Goal: Task Accomplishment & Management: Use online tool/utility

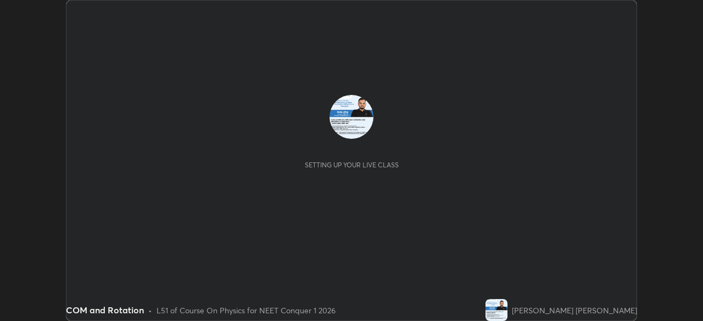
scroll to position [321, 702]
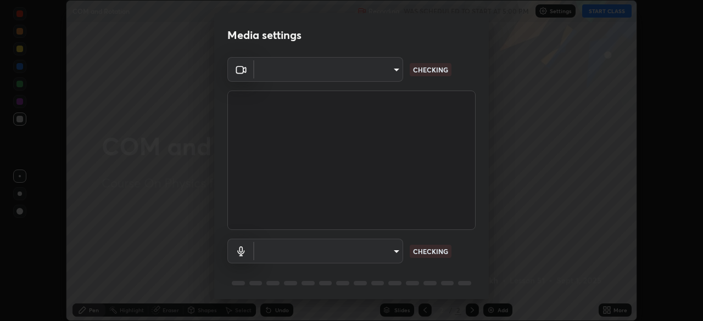
type input "ed5728659d4a2628327284da790eb6393f1623e3a82d583cb44db94038f4ead1"
type input "default"
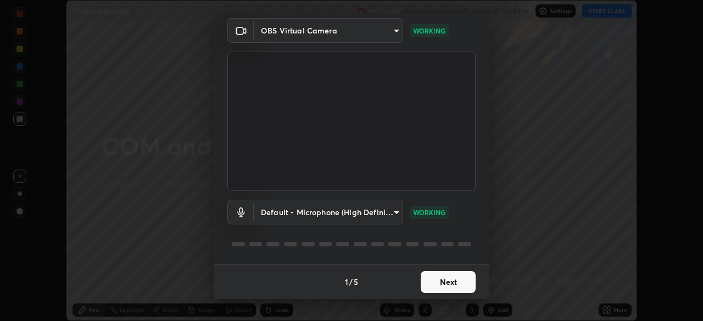
click at [454, 284] on button "Next" at bounding box center [448, 282] width 55 height 22
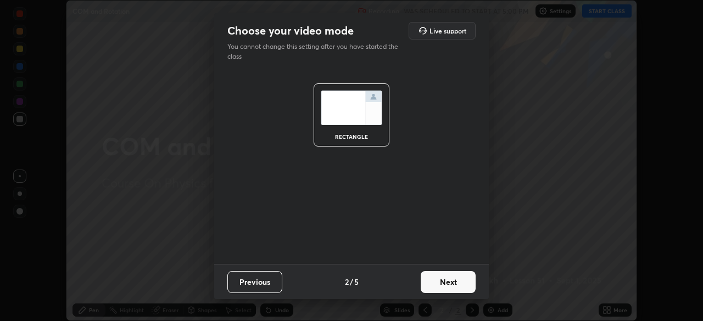
click at [454, 284] on button "Next" at bounding box center [448, 282] width 55 height 22
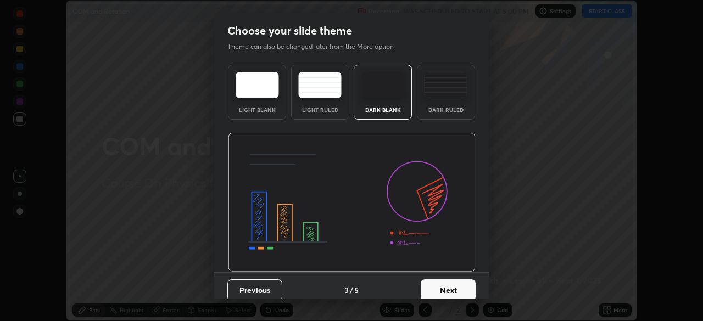
click at [460, 286] on button "Next" at bounding box center [448, 291] width 55 height 22
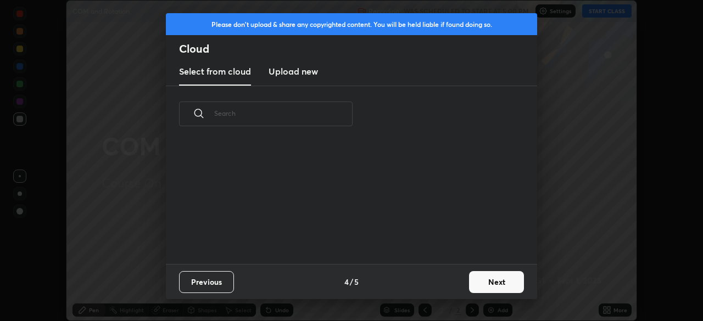
click at [493, 288] on button "Next" at bounding box center [496, 282] width 55 height 22
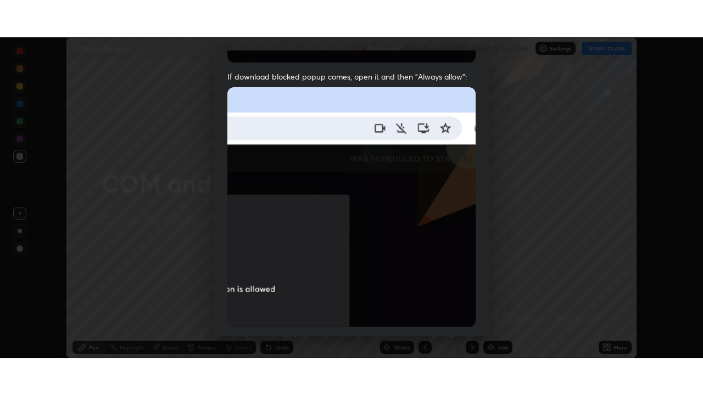
scroll to position [263, 0]
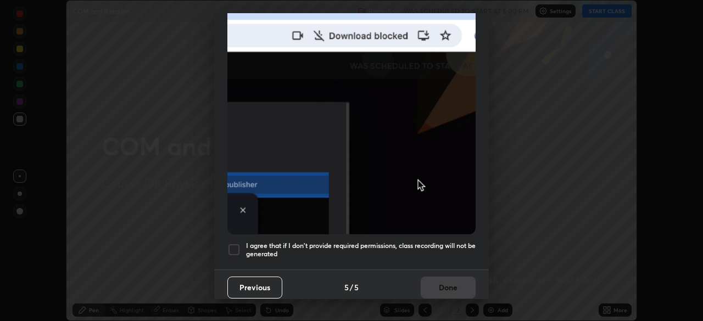
click at [232, 245] on div at bounding box center [233, 249] width 13 height 13
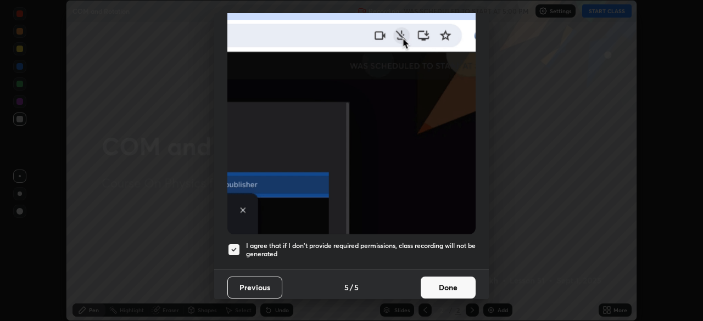
click at [445, 288] on button "Done" at bounding box center [448, 288] width 55 height 22
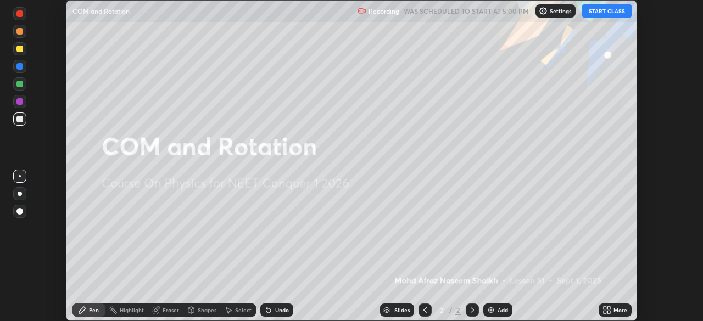
click at [598, 14] on button "START CLASS" at bounding box center [606, 10] width 49 height 13
click at [603, 311] on icon at bounding box center [606, 310] width 9 height 9
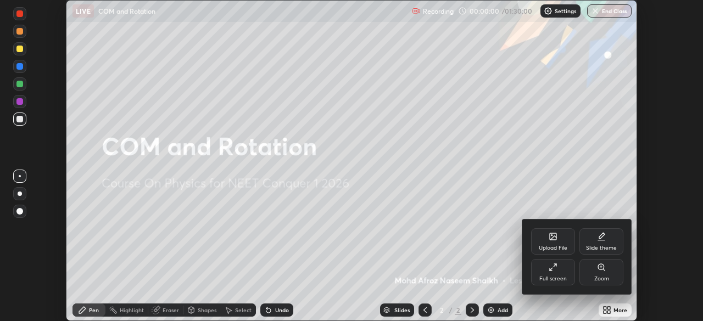
click at [555, 267] on icon at bounding box center [553, 267] width 9 height 9
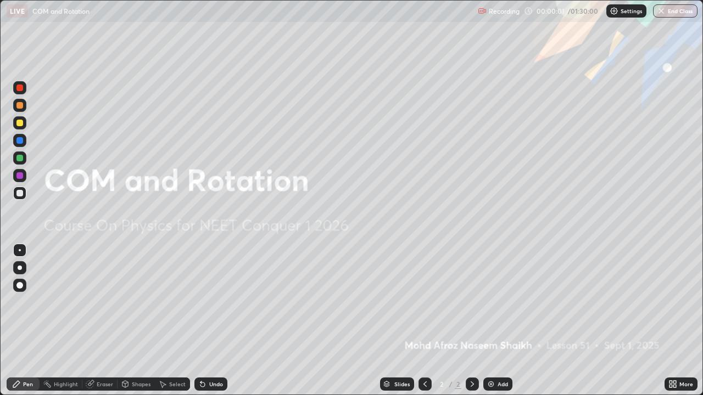
scroll to position [395, 703]
click at [489, 321] on img at bounding box center [491, 384] width 9 height 9
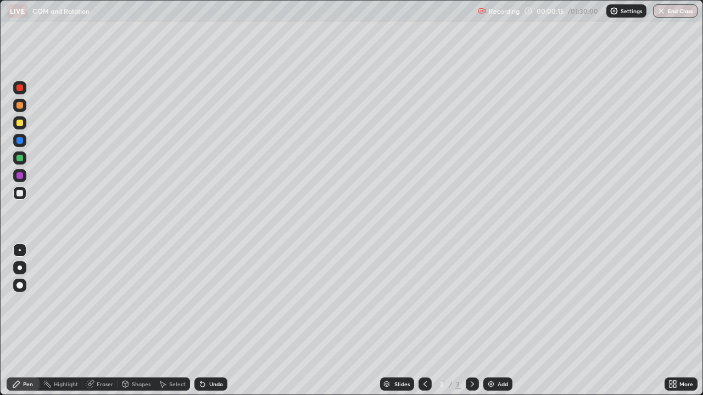
click at [23, 122] on div at bounding box center [19, 123] width 7 height 7
click at [19, 194] on div at bounding box center [19, 193] width 7 height 7
click at [19, 123] on div at bounding box center [19, 123] width 7 height 7
click at [21, 193] on div at bounding box center [19, 193] width 7 height 7
click at [19, 105] on div at bounding box center [19, 105] width 7 height 7
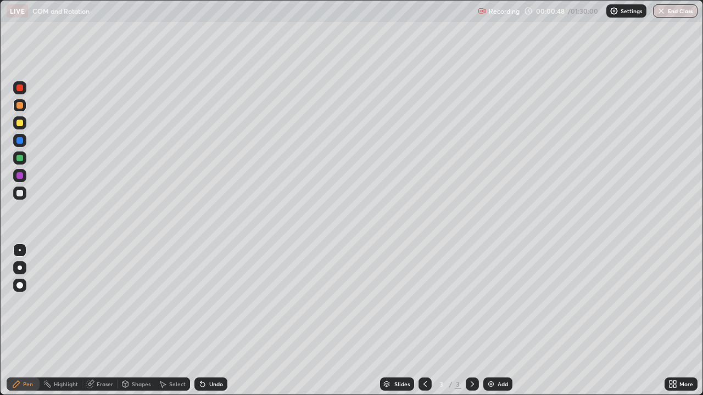
click at [18, 87] on div at bounding box center [19, 88] width 7 height 7
click at [97, 321] on div "Eraser" at bounding box center [105, 384] width 16 height 5
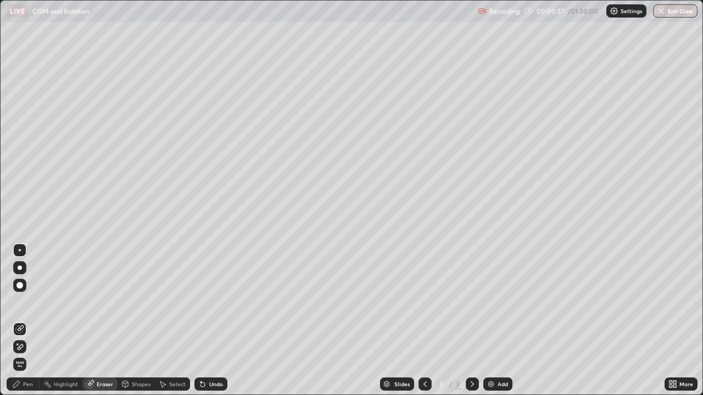
click at [26, 321] on div "Pen" at bounding box center [28, 384] width 10 height 5
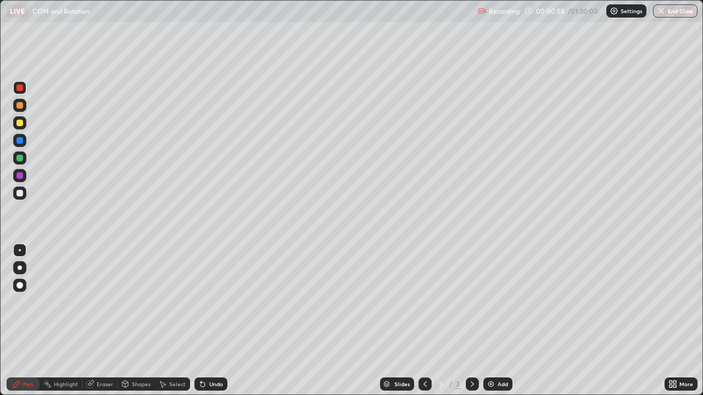
click at [19, 126] on div at bounding box center [19, 123] width 7 height 7
click at [20, 106] on div at bounding box center [19, 105] width 7 height 7
click at [19, 92] on div at bounding box center [19, 87] width 13 height 13
click at [20, 195] on div at bounding box center [19, 193] width 7 height 7
click at [20, 125] on div at bounding box center [19, 123] width 7 height 7
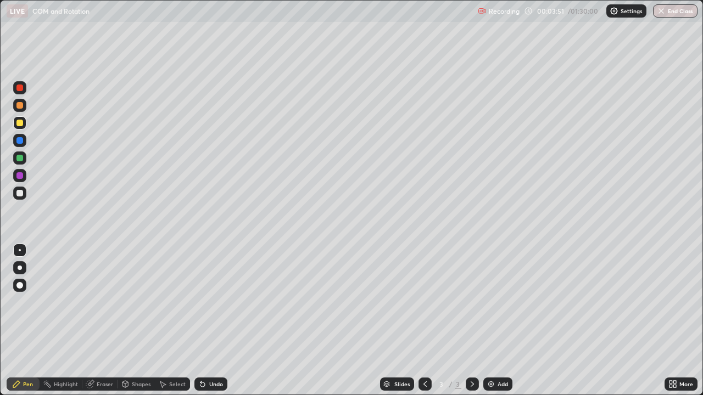
click at [20, 194] on div at bounding box center [19, 193] width 7 height 7
click at [18, 122] on div at bounding box center [19, 123] width 7 height 7
click at [18, 193] on div at bounding box center [19, 193] width 7 height 7
click at [22, 86] on div at bounding box center [19, 88] width 7 height 7
click at [28, 190] on div at bounding box center [20, 194] width 18 height 18
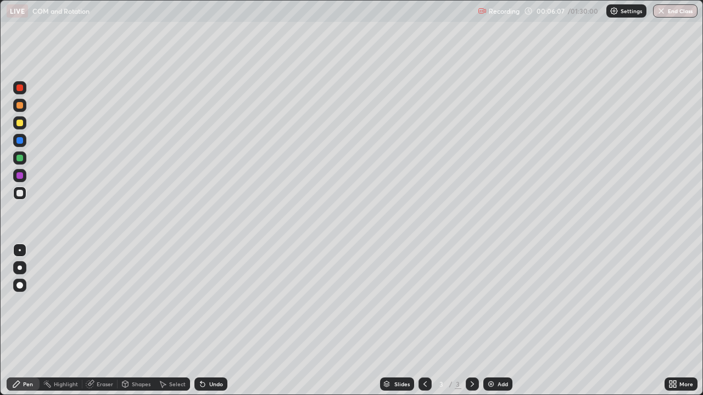
click at [112, 321] on div "Eraser" at bounding box center [105, 384] width 16 height 5
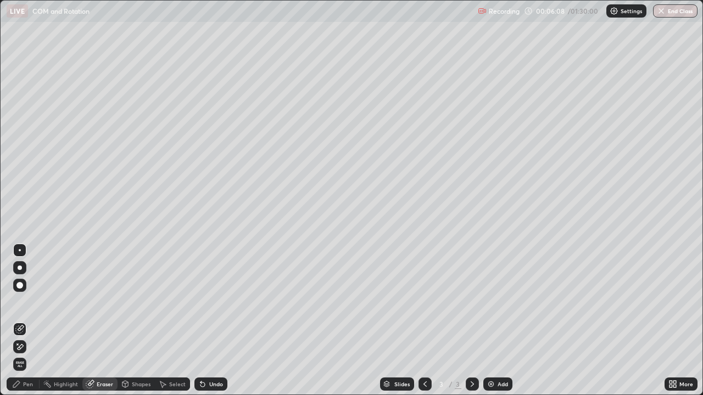
click at [104, 321] on div "Eraser" at bounding box center [105, 384] width 16 height 5
click at [43, 321] on div "Highlight" at bounding box center [61, 384] width 43 height 13
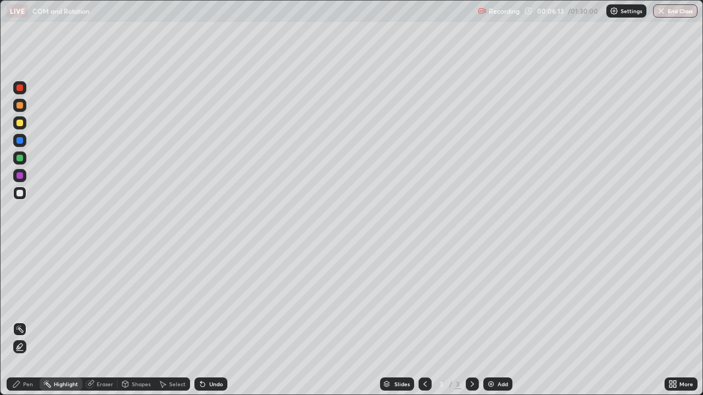
click at [29, 321] on div "Pen" at bounding box center [28, 384] width 10 height 5
click at [20, 108] on div at bounding box center [19, 105] width 7 height 7
click at [21, 86] on div at bounding box center [19, 88] width 7 height 7
click at [20, 196] on div at bounding box center [19, 193] width 7 height 7
click at [200, 321] on icon at bounding box center [200, 382] width 1 height 1
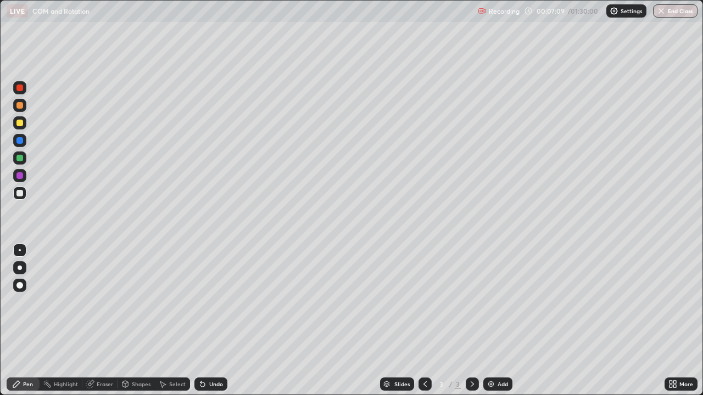
click at [200, 321] on icon at bounding box center [200, 382] width 1 height 1
click at [20, 176] on div at bounding box center [19, 175] width 7 height 7
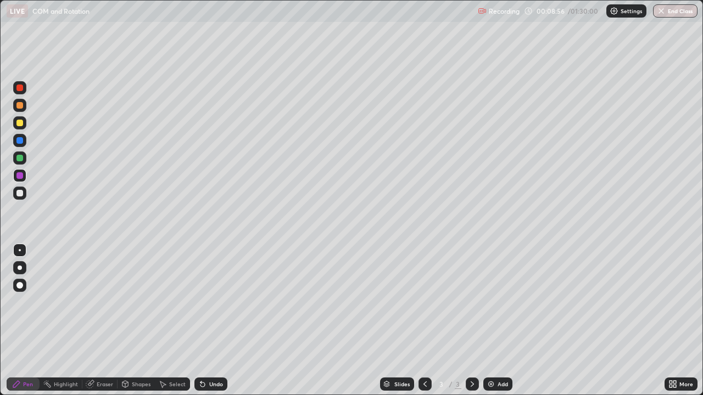
click at [495, 321] on div "Add" at bounding box center [497, 384] width 29 height 13
click at [20, 124] on div at bounding box center [19, 123] width 7 height 7
click at [424, 321] on icon at bounding box center [425, 384] width 9 height 9
click at [471, 321] on icon at bounding box center [472, 384] width 9 height 9
click at [20, 193] on div at bounding box center [19, 193] width 7 height 7
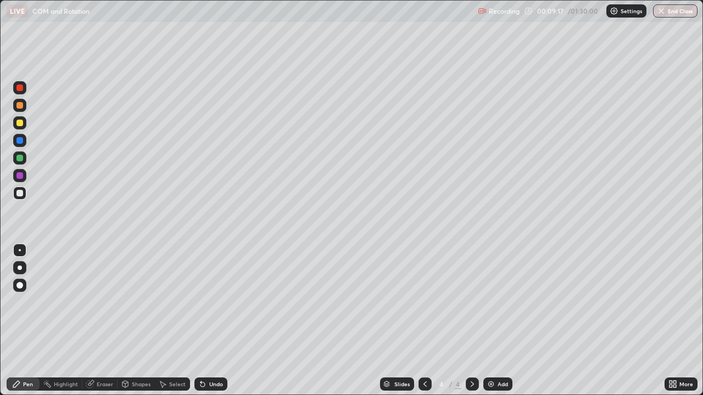
click at [22, 104] on div at bounding box center [19, 105] width 7 height 7
click at [20, 124] on div at bounding box center [19, 123] width 7 height 7
click at [22, 191] on div at bounding box center [19, 193] width 7 height 7
click at [20, 160] on div at bounding box center [19, 158] width 7 height 7
click at [20, 194] on div at bounding box center [19, 193] width 7 height 7
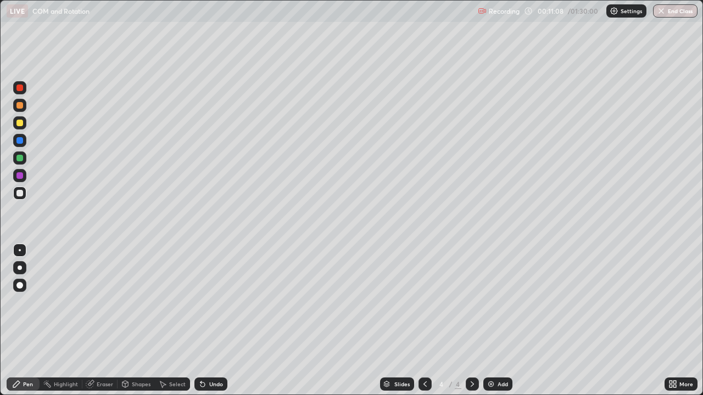
click at [20, 122] on div at bounding box center [19, 123] width 7 height 7
click at [24, 90] on div at bounding box center [19, 87] width 13 height 13
click at [26, 193] on div at bounding box center [19, 193] width 13 height 13
click at [23, 94] on div at bounding box center [19, 87] width 13 height 13
click at [17, 125] on div at bounding box center [19, 123] width 7 height 7
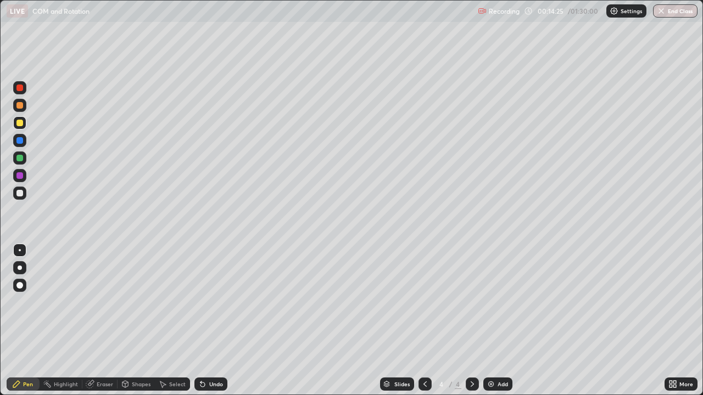
click at [26, 191] on div at bounding box center [19, 193] width 13 height 13
click at [99, 321] on div "Eraser" at bounding box center [105, 384] width 16 height 5
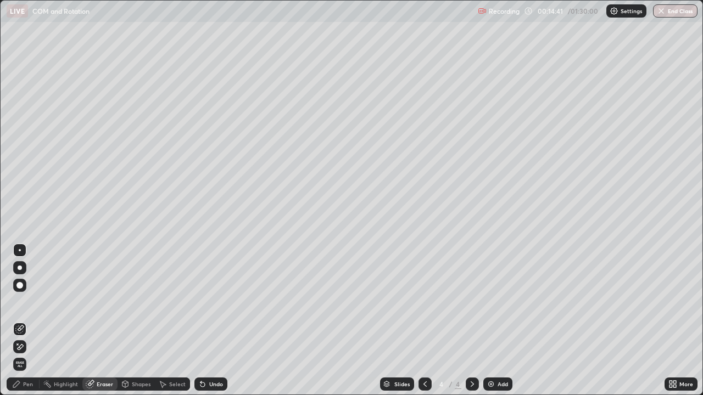
click at [35, 321] on div "Pen" at bounding box center [23, 384] width 33 height 13
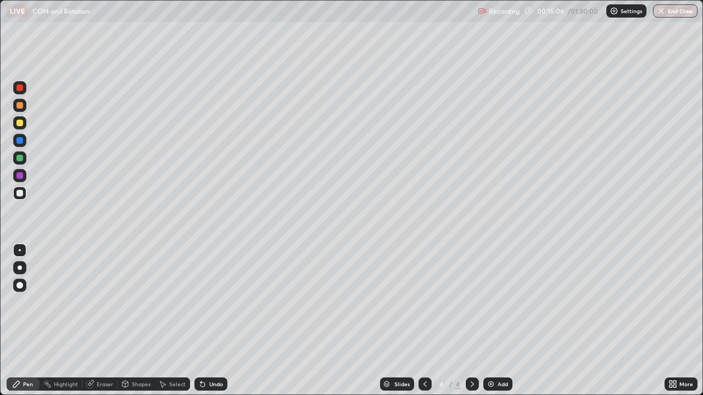
click at [430, 321] on div at bounding box center [424, 384] width 13 height 13
click at [423, 321] on icon at bounding box center [424, 384] width 3 height 5
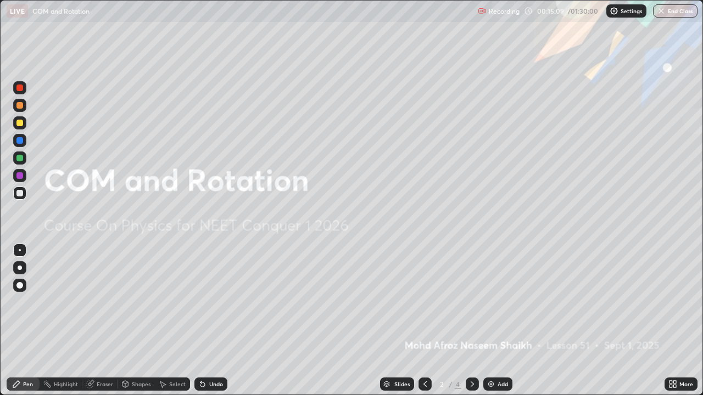
click at [476, 321] on div at bounding box center [472, 384] width 13 height 13
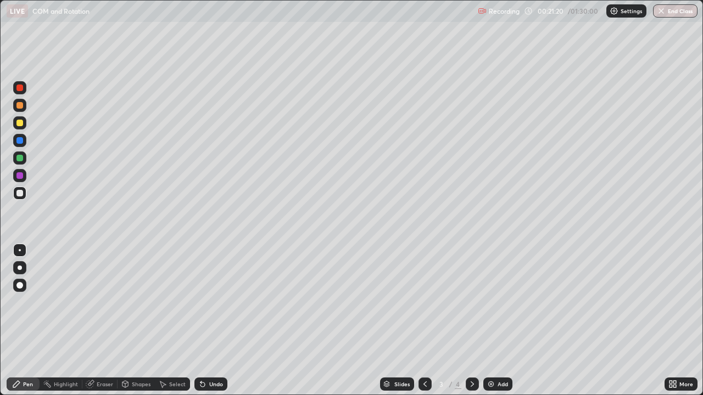
click at [472, 321] on icon at bounding box center [472, 384] width 9 height 9
click at [487, 321] on img at bounding box center [491, 384] width 9 height 9
click at [19, 120] on div at bounding box center [19, 123] width 7 height 7
click at [20, 105] on div at bounding box center [19, 105] width 7 height 7
click at [20, 123] on div at bounding box center [19, 123] width 7 height 7
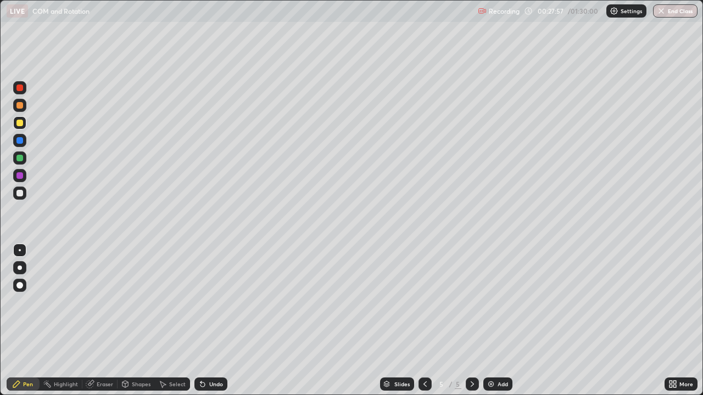
click at [21, 106] on div at bounding box center [19, 105] width 7 height 7
click at [203, 321] on icon at bounding box center [202, 385] width 4 height 4
click at [20, 163] on div at bounding box center [19, 158] width 13 height 13
click at [200, 321] on icon at bounding box center [202, 385] width 4 height 4
click at [205, 321] on icon at bounding box center [202, 384] width 9 height 9
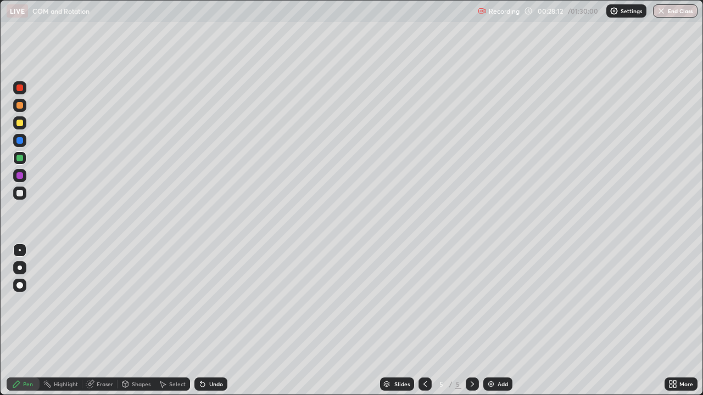
click at [202, 321] on icon at bounding box center [202, 385] width 4 height 4
click at [97, 321] on div "Eraser" at bounding box center [105, 384] width 16 height 5
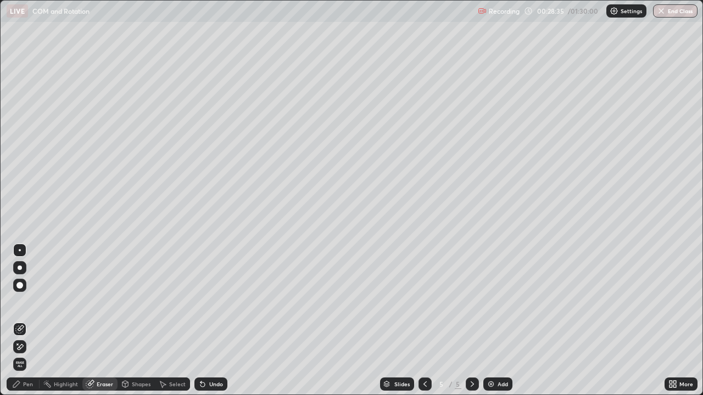
click at [22, 321] on div "Pen" at bounding box center [23, 384] width 33 height 13
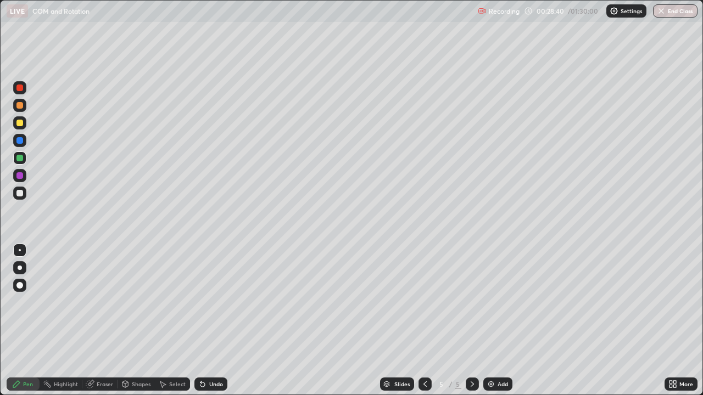
click at [20, 122] on div at bounding box center [19, 123] width 7 height 7
click at [199, 321] on icon at bounding box center [202, 384] width 9 height 9
click at [200, 321] on icon at bounding box center [202, 385] width 4 height 4
click at [17, 141] on div at bounding box center [19, 140] width 7 height 7
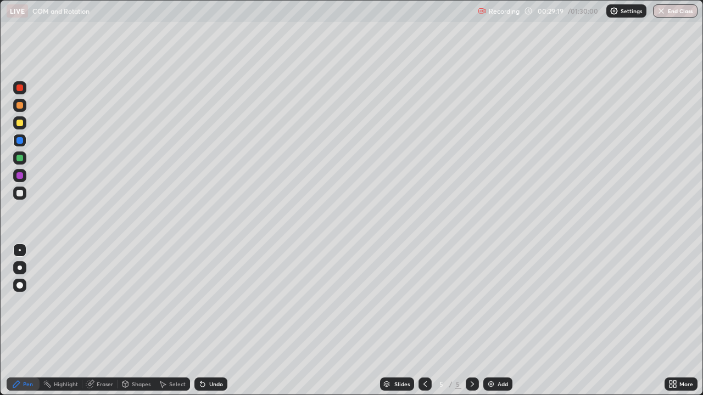
click at [23, 190] on div at bounding box center [19, 193] width 13 height 13
click at [206, 321] on div "Undo" at bounding box center [210, 384] width 33 height 13
click at [207, 321] on div "Undo" at bounding box center [210, 384] width 33 height 13
click at [19, 87] on div at bounding box center [19, 88] width 7 height 7
click at [20, 193] on div at bounding box center [19, 193] width 7 height 7
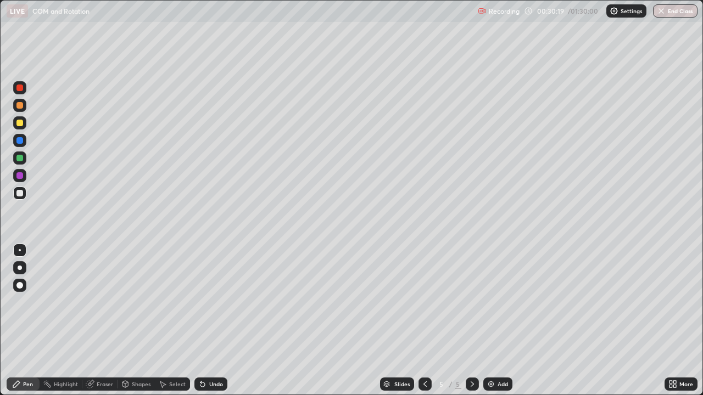
click at [208, 321] on div "Undo" at bounding box center [210, 384] width 33 height 13
click at [200, 321] on icon at bounding box center [200, 382] width 1 height 1
click at [208, 321] on div "Undo" at bounding box center [210, 384] width 33 height 13
click at [200, 321] on icon at bounding box center [200, 382] width 1 height 1
click at [24, 171] on div at bounding box center [19, 175] width 13 height 13
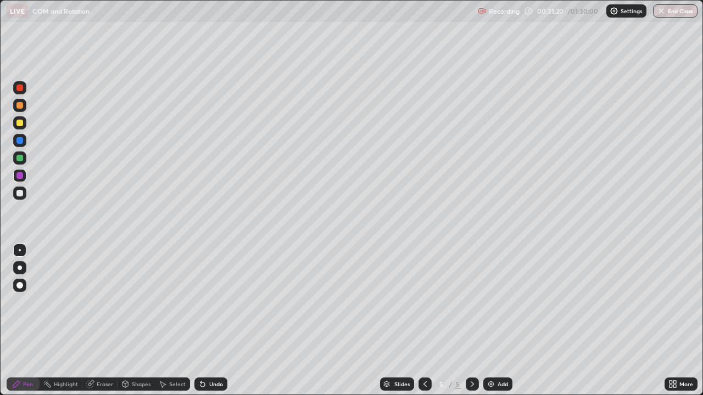
click at [23, 193] on div at bounding box center [19, 193] width 7 height 7
click at [494, 321] on div "Add" at bounding box center [497, 384] width 29 height 13
click at [423, 321] on icon at bounding box center [425, 384] width 9 height 9
click at [471, 321] on icon at bounding box center [472, 384] width 9 height 9
click at [20, 124] on div at bounding box center [19, 123] width 7 height 7
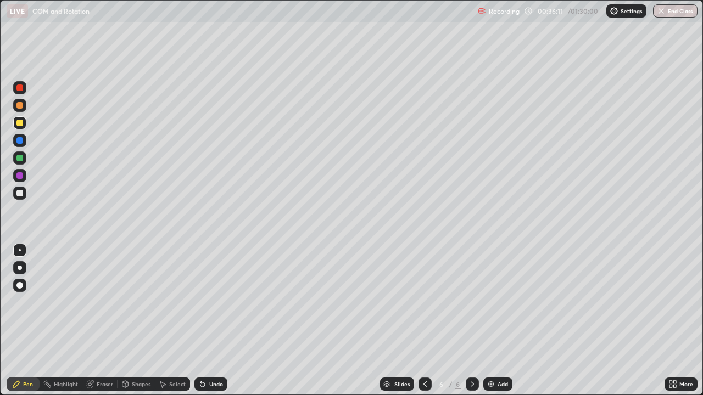
click at [16, 121] on div at bounding box center [19, 123] width 7 height 7
click at [200, 321] on icon at bounding box center [202, 385] width 4 height 4
click at [201, 321] on icon at bounding box center [202, 385] width 4 height 4
click at [198, 321] on icon at bounding box center [202, 384] width 9 height 9
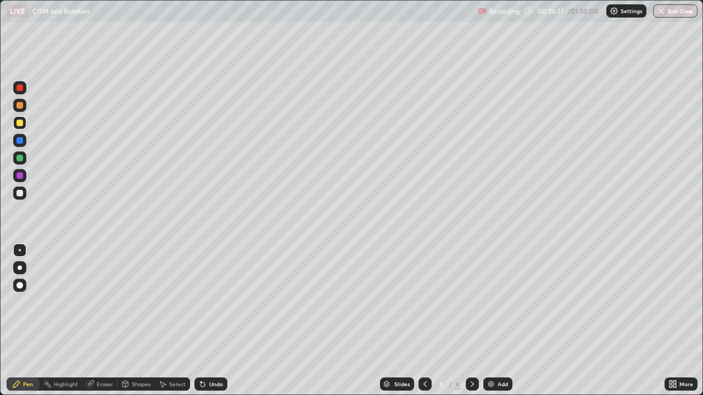
click at [195, 321] on div "Undo" at bounding box center [210, 384] width 33 height 13
click at [20, 106] on div at bounding box center [19, 105] width 7 height 7
click at [19, 180] on div at bounding box center [19, 175] width 13 height 13
click at [20, 194] on div at bounding box center [19, 193] width 7 height 7
click at [22, 125] on div at bounding box center [19, 123] width 7 height 7
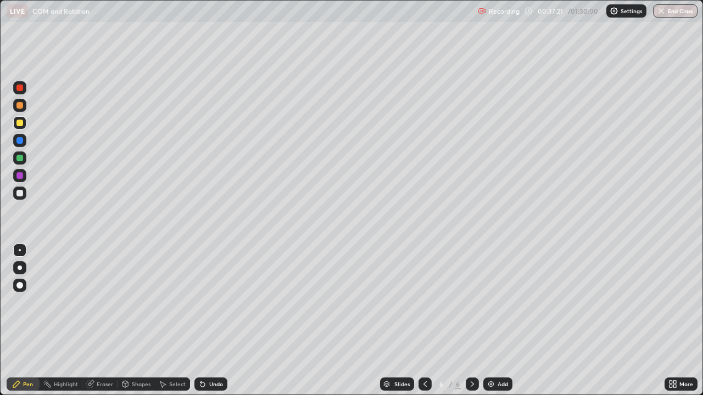
click at [201, 321] on icon at bounding box center [202, 385] width 4 height 4
click at [200, 321] on icon at bounding box center [200, 382] width 1 height 1
click at [21, 141] on div at bounding box center [19, 140] width 7 height 7
click at [22, 194] on div at bounding box center [19, 193] width 7 height 7
click at [20, 176] on div at bounding box center [19, 175] width 7 height 7
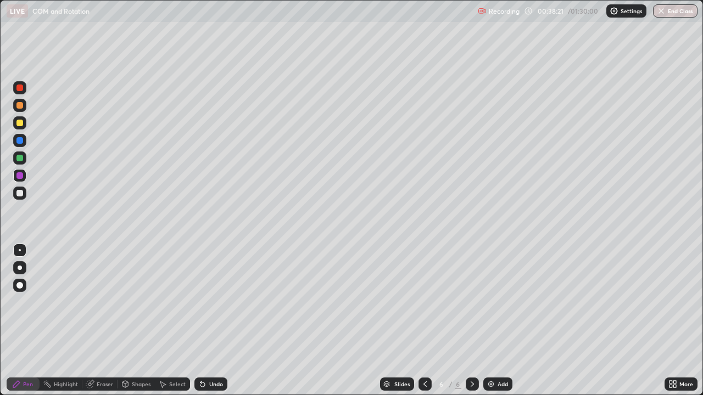
click at [20, 192] on div at bounding box center [19, 193] width 7 height 7
click at [22, 87] on div at bounding box center [19, 88] width 7 height 7
click at [20, 191] on div at bounding box center [19, 193] width 7 height 7
click at [21, 103] on div at bounding box center [19, 105] width 7 height 7
click at [21, 188] on div at bounding box center [19, 193] width 13 height 13
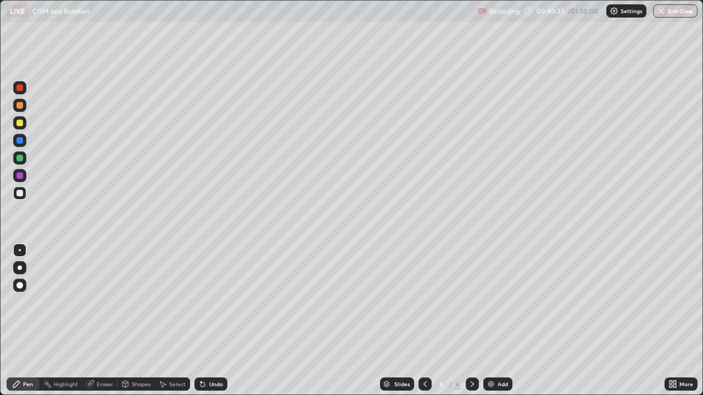
click at [488, 321] on img at bounding box center [491, 384] width 9 height 9
click at [21, 127] on div at bounding box center [19, 122] width 13 height 13
click at [18, 193] on div at bounding box center [19, 193] width 7 height 7
click at [20, 193] on div at bounding box center [19, 193] width 7 height 7
click at [424, 321] on icon at bounding box center [425, 384] width 9 height 9
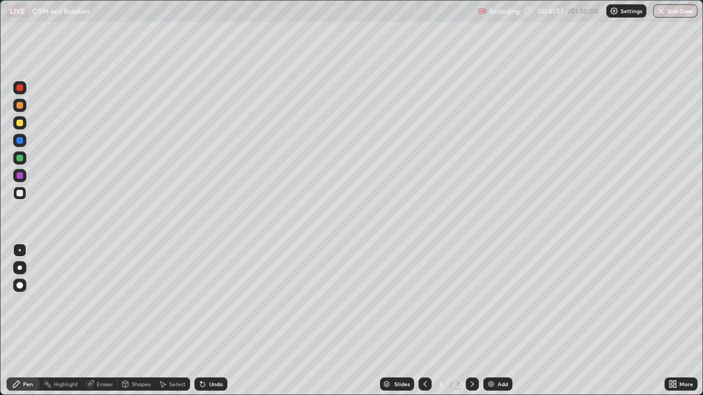
click at [471, 321] on icon at bounding box center [472, 384] width 9 height 9
click at [489, 321] on img at bounding box center [491, 384] width 9 height 9
click at [19, 124] on div at bounding box center [19, 123] width 7 height 7
click at [419, 321] on div at bounding box center [424, 384] width 13 height 13
click at [470, 321] on icon at bounding box center [472, 384] width 9 height 9
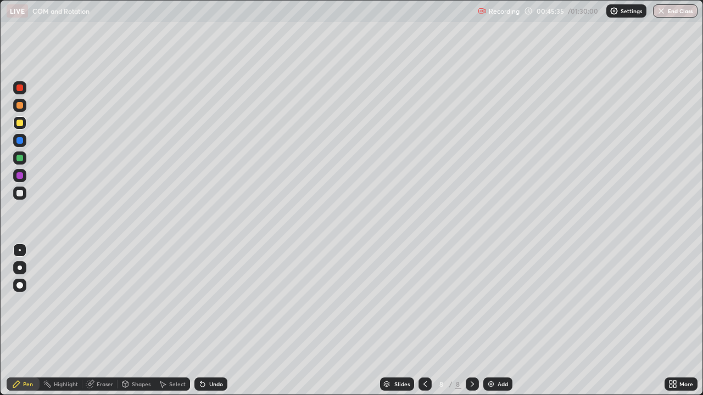
click at [19, 88] on div at bounding box center [19, 88] width 7 height 7
click at [20, 193] on div at bounding box center [19, 193] width 7 height 7
click at [20, 124] on div at bounding box center [19, 123] width 7 height 7
click at [20, 90] on div at bounding box center [19, 88] width 7 height 7
click at [23, 123] on div at bounding box center [19, 123] width 7 height 7
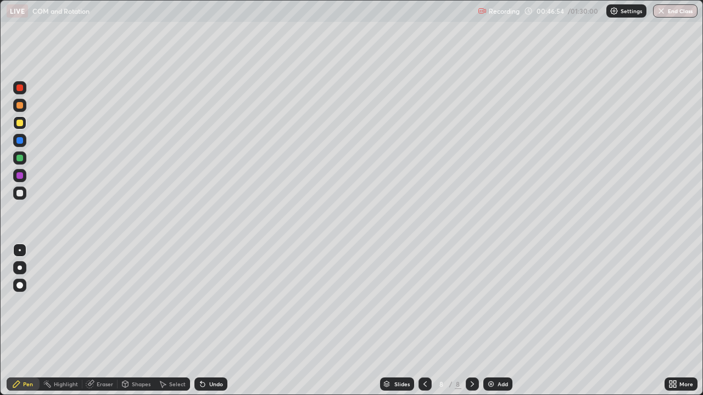
click at [423, 321] on icon at bounding box center [425, 384] width 9 height 9
click at [477, 321] on div at bounding box center [472, 384] width 13 height 13
click at [423, 321] on icon at bounding box center [425, 384] width 9 height 9
click at [470, 321] on icon at bounding box center [472, 384] width 9 height 9
click at [421, 321] on icon at bounding box center [425, 384] width 9 height 9
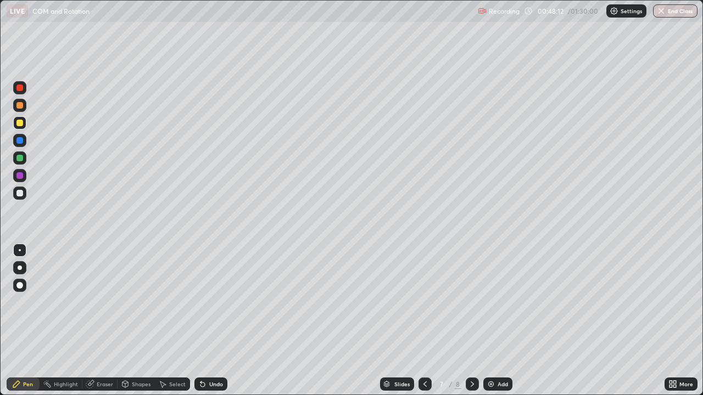
click at [471, 321] on icon at bounding box center [472, 384] width 9 height 9
click at [20, 193] on div at bounding box center [19, 193] width 7 height 7
click at [201, 321] on icon at bounding box center [202, 385] width 4 height 4
click at [166, 321] on icon at bounding box center [162, 384] width 9 height 9
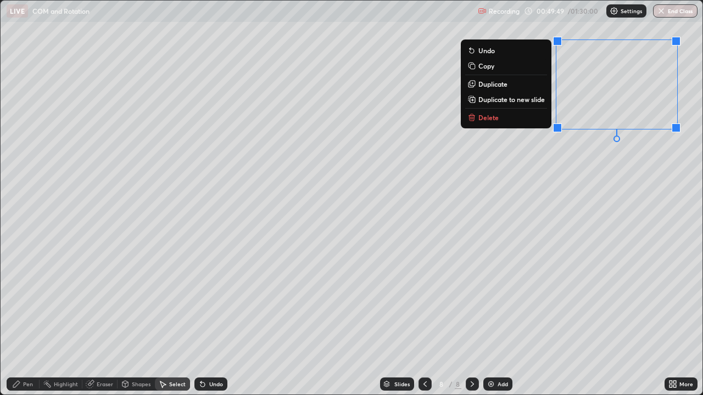
click at [498, 116] on button "Delete" at bounding box center [506, 117] width 82 height 13
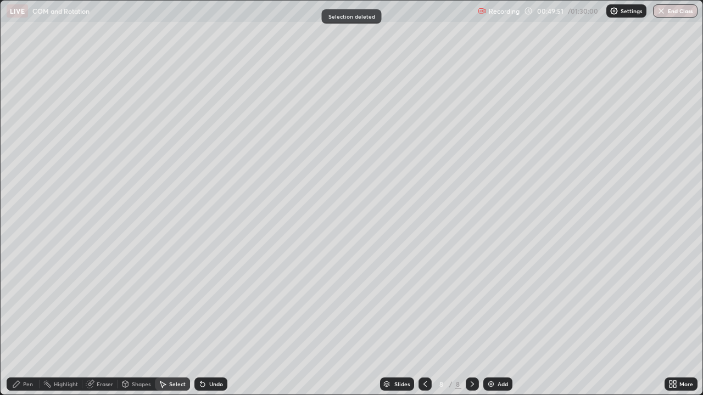
click at [24, 321] on div "Pen" at bounding box center [28, 384] width 10 height 5
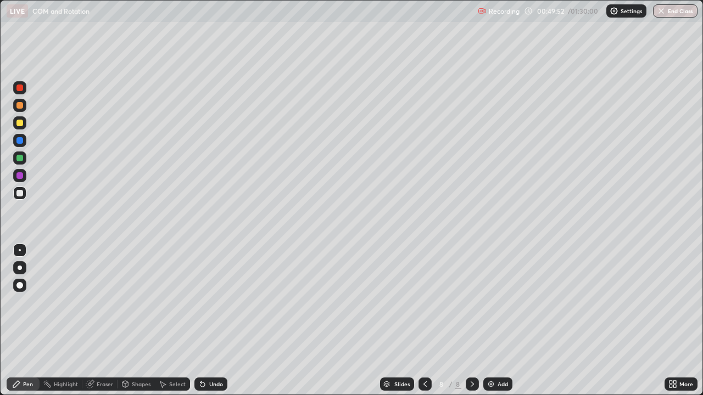
click at [26, 104] on div at bounding box center [19, 105] width 13 height 13
click at [18, 120] on div at bounding box center [19, 123] width 7 height 7
click at [21, 191] on div at bounding box center [19, 193] width 7 height 7
click at [206, 321] on div "Undo" at bounding box center [210, 384] width 33 height 13
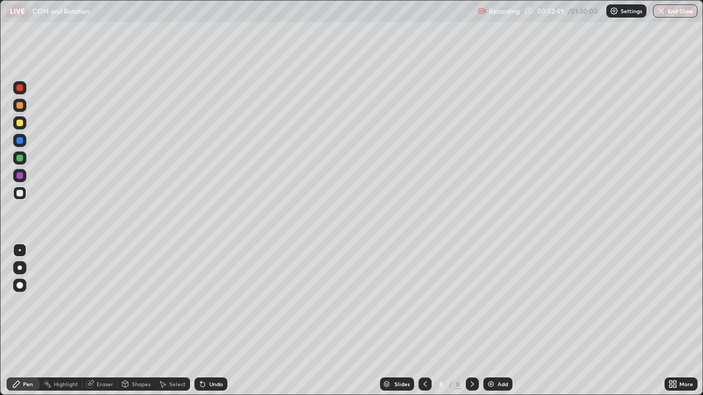
click at [208, 321] on div "Undo" at bounding box center [210, 384] width 33 height 13
click at [206, 321] on div "Undo" at bounding box center [210, 384] width 33 height 13
click at [491, 321] on img at bounding box center [491, 384] width 9 height 9
click at [19, 192] on div at bounding box center [19, 193] width 7 height 7
click at [423, 321] on icon at bounding box center [425, 384] width 9 height 9
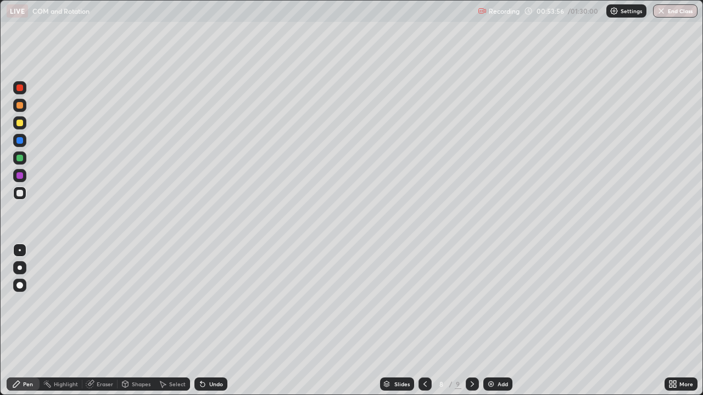
click at [471, 321] on icon at bounding box center [472, 384] width 9 height 9
click at [20, 124] on div at bounding box center [19, 123] width 7 height 7
click at [22, 104] on div at bounding box center [19, 105] width 7 height 7
click at [21, 124] on div at bounding box center [19, 123] width 7 height 7
click at [200, 321] on icon at bounding box center [202, 385] width 4 height 4
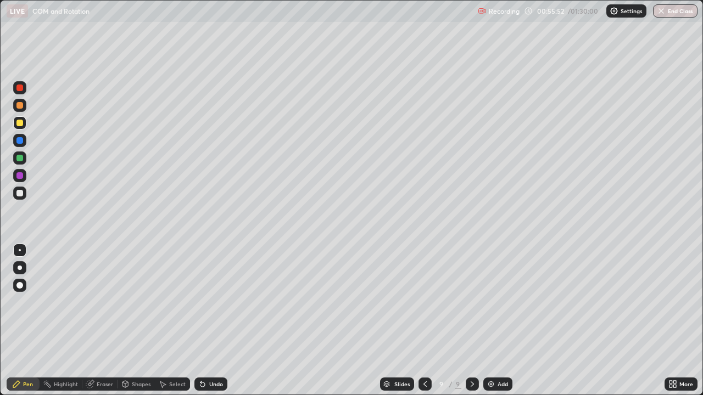
click at [22, 176] on div at bounding box center [19, 175] width 7 height 7
click at [487, 321] on img at bounding box center [491, 384] width 9 height 9
click at [22, 103] on div at bounding box center [19, 105] width 7 height 7
click at [16, 124] on div at bounding box center [19, 123] width 7 height 7
click at [20, 105] on div at bounding box center [19, 105] width 7 height 7
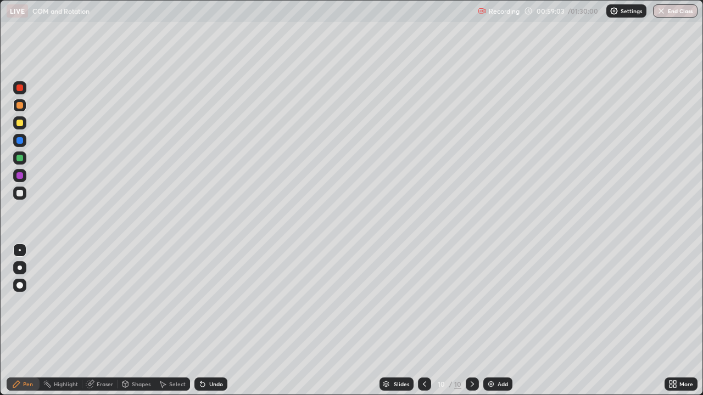
click at [20, 159] on div at bounding box center [19, 158] width 7 height 7
click at [20, 192] on div at bounding box center [19, 193] width 7 height 7
click at [20, 193] on div at bounding box center [19, 193] width 7 height 7
click at [23, 104] on div at bounding box center [19, 105] width 7 height 7
click at [16, 86] on div at bounding box center [19, 88] width 7 height 7
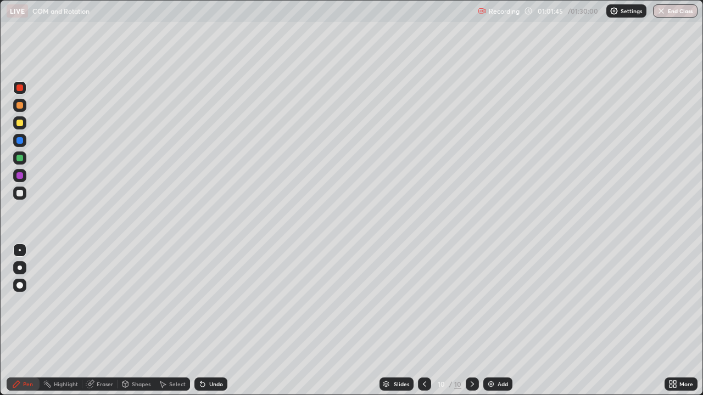
click at [209, 321] on div "Undo" at bounding box center [210, 384] width 33 height 13
click at [211, 321] on div "Undo" at bounding box center [210, 384] width 33 height 13
click at [23, 187] on div at bounding box center [19, 193] width 13 height 13
click at [92, 321] on icon at bounding box center [91, 383] width 6 height 5
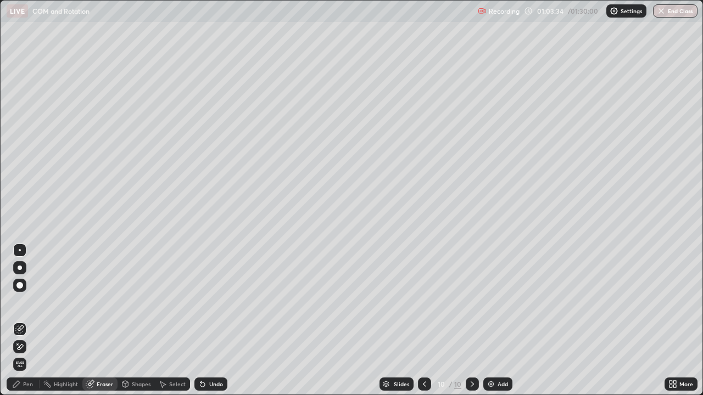
click at [27, 321] on div "Pen" at bounding box center [28, 384] width 10 height 5
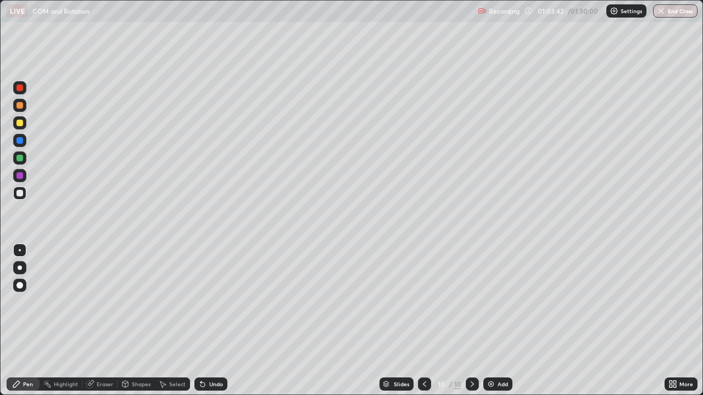
click at [106, 321] on div "Eraser" at bounding box center [99, 384] width 35 height 13
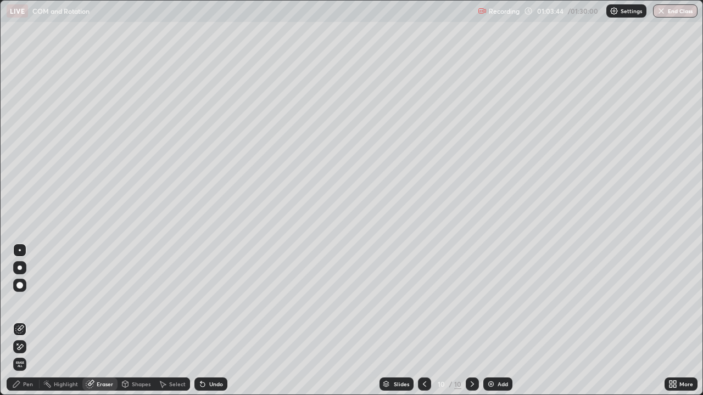
click at [19, 321] on icon at bounding box center [16, 384] width 9 height 9
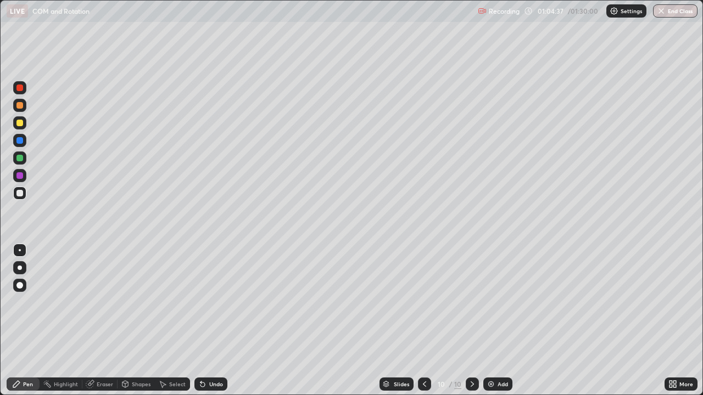
click at [495, 321] on div "Add" at bounding box center [497, 384] width 29 height 13
click at [19, 103] on div at bounding box center [19, 105] width 7 height 7
click at [203, 321] on icon at bounding box center [202, 385] width 4 height 4
click at [15, 120] on div at bounding box center [19, 122] width 13 height 13
click at [200, 321] on icon at bounding box center [202, 385] width 4 height 4
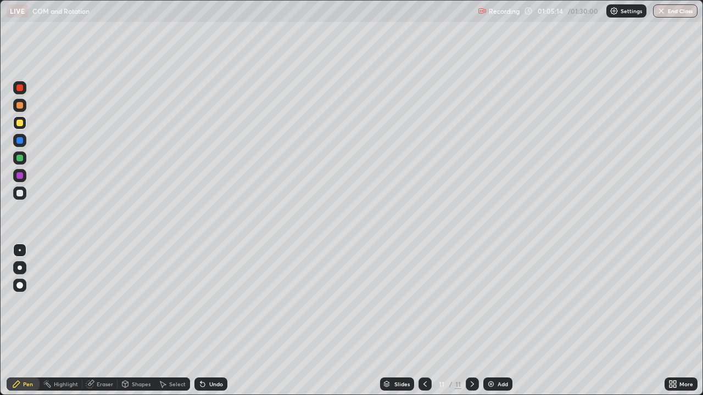
click at [20, 192] on div at bounding box center [19, 193] width 7 height 7
click at [22, 86] on div at bounding box center [19, 88] width 7 height 7
click at [18, 196] on div at bounding box center [19, 193] width 7 height 7
click at [200, 321] on icon at bounding box center [200, 382] width 1 height 1
click at [19, 104] on div at bounding box center [19, 105] width 7 height 7
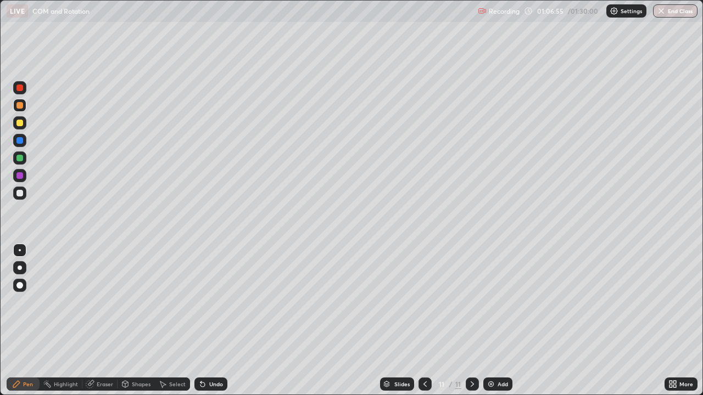
click at [203, 321] on icon at bounding box center [202, 384] width 9 height 9
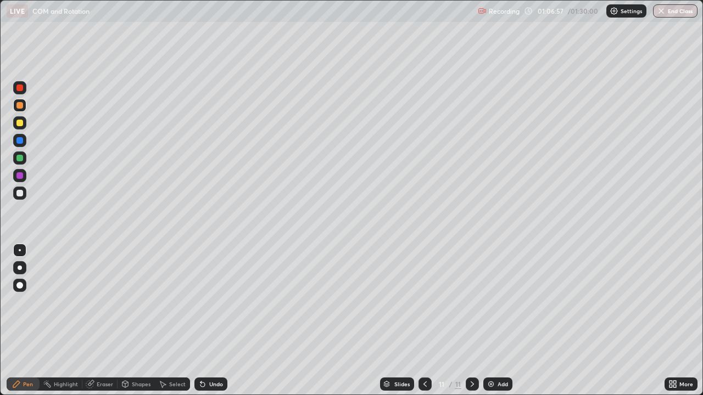
click at [200, 321] on icon at bounding box center [200, 382] width 1 height 1
click at [425, 321] on div at bounding box center [424, 384] width 13 height 22
click at [471, 321] on icon at bounding box center [472, 384] width 9 height 9
click at [672, 14] on button "End Class" at bounding box center [675, 10] width 43 height 13
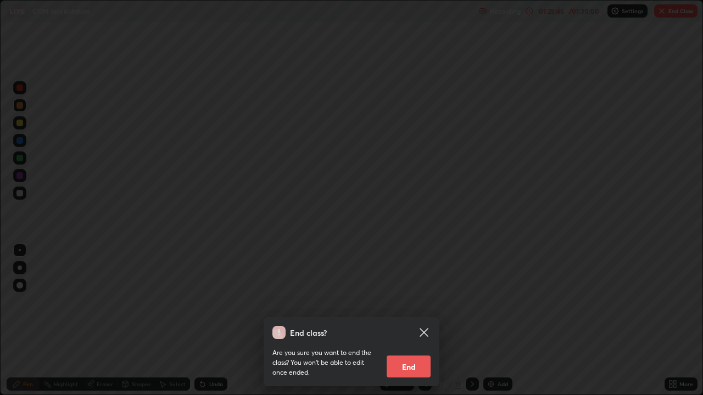
click at [417, 321] on button "End" at bounding box center [409, 367] width 44 height 22
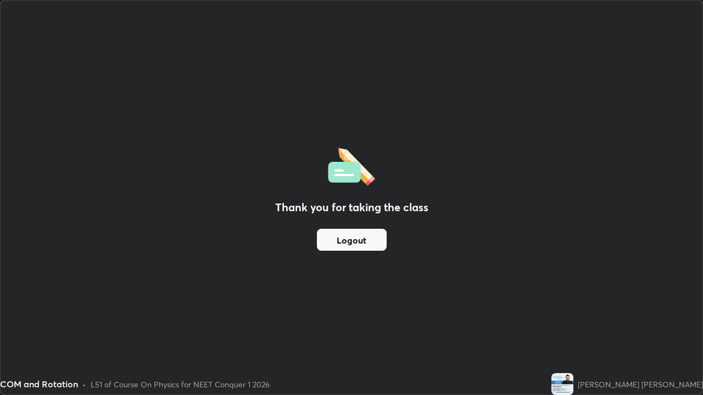
click at [378, 245] on button "Logout" at bounding box center [352, 240] width 70 height 22
